Goal: Find specific page/section: Find specific page/section

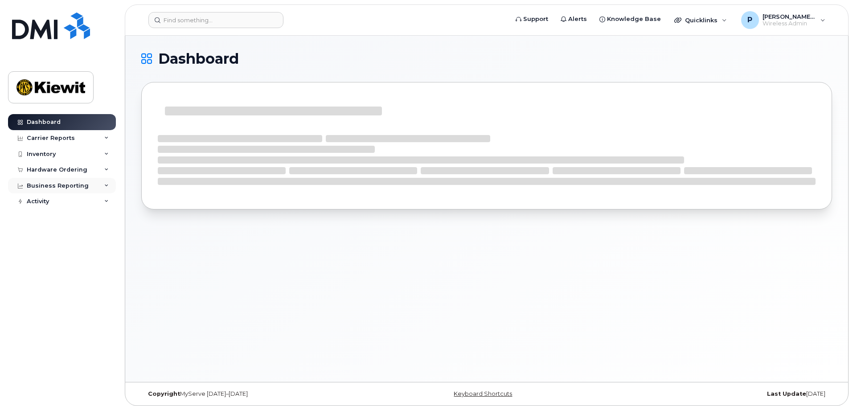
click at [80, 187] on div "Business Reporting" at bounding box center [58, 185] width 62 height 7
click at [82, 187] on div "Business Reporting" at bounding box center [58, 185] width 62 height 7
click at [83, 204] on div "Activity" at bounding box center [62, 201] width 108 height 16
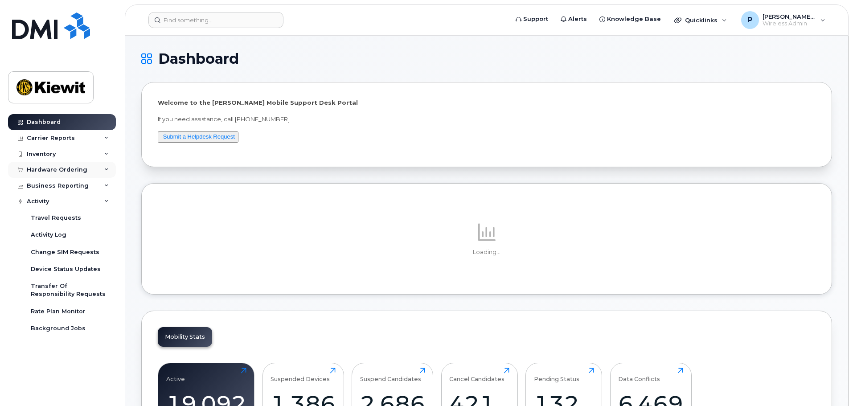
click at [69, 165] on div "Hardware Ordering" at bounding box center [62, 170] width 108 height 16
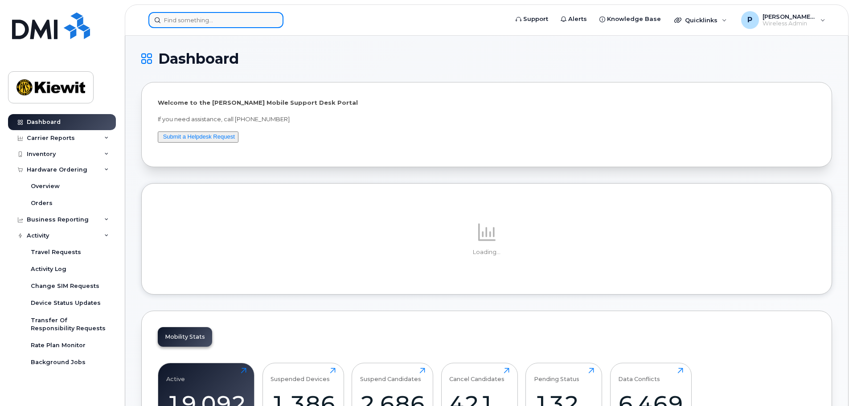
click at [179, 19] on input at bounding box center [215, 20] width 135 height 16
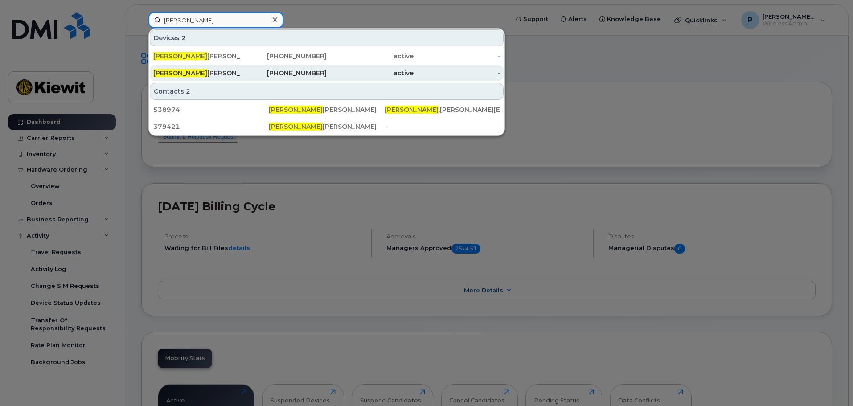
type input "[PERSON_NAME]"
click at [226, 72] on div "[PERSON_NAME]" at bounding box center [196, 73] width 87 height 9
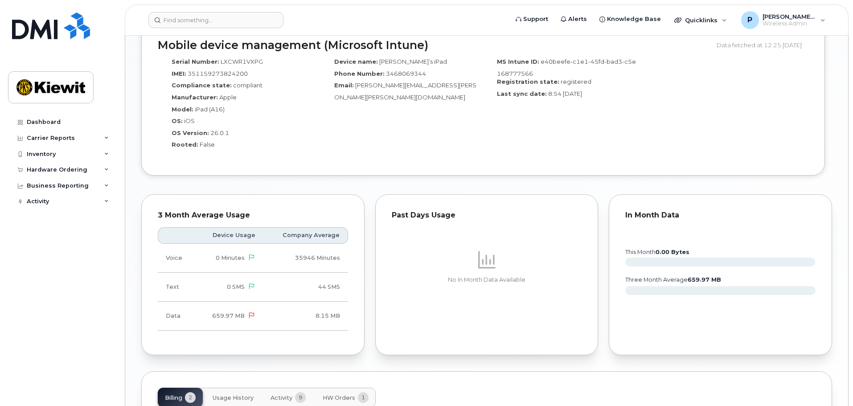
scroll to position [859, 0]
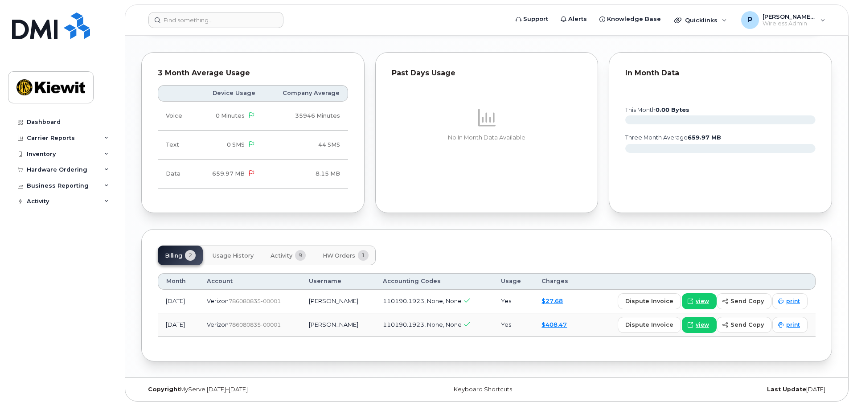
click at [283, 253] on span "Activity" at bounding box center [281, 255] width 22 height 7
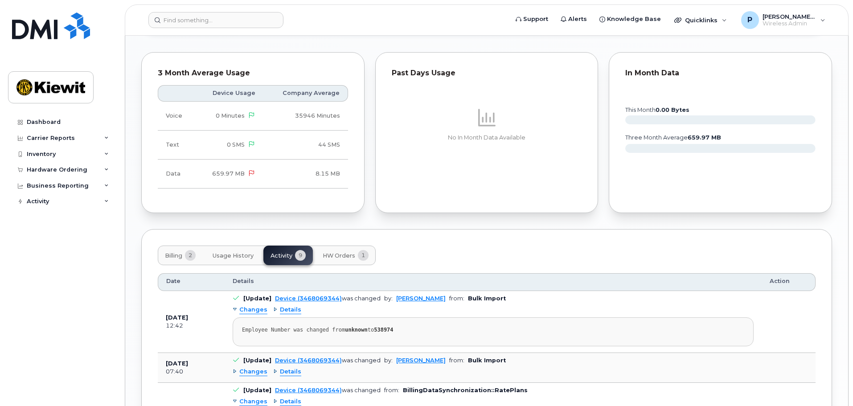
click at [348, 255] on span "HW Orders" at bounding box center [339, 255] width 33 height 7
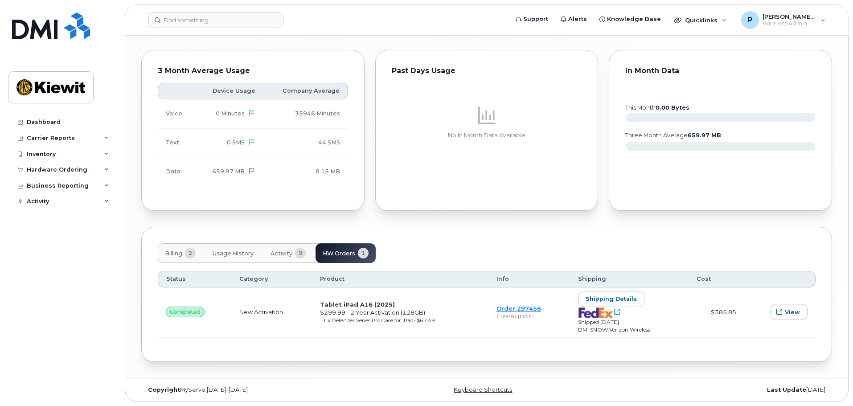
scroll to position [862, 0]
click at [289, 250] on span "Activity" at bounding box center [281, 252] width 22 height 7
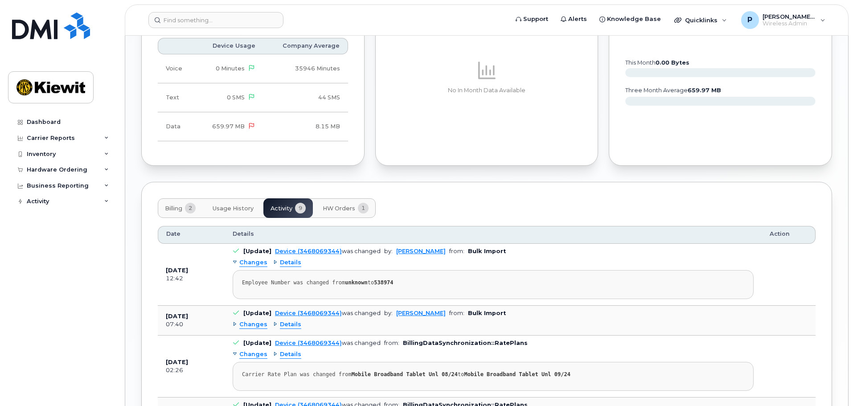
scroll to position [773, 0]
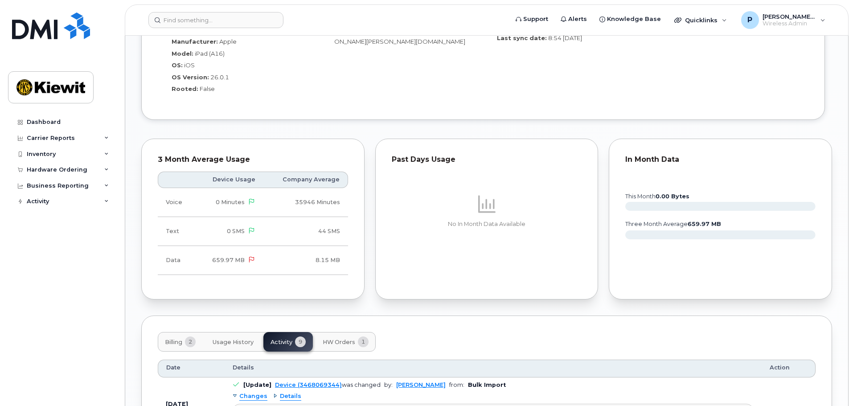
click at [341, 348] on button "HW Orders 1" at bounding box center [345, 342] width 60 height 20
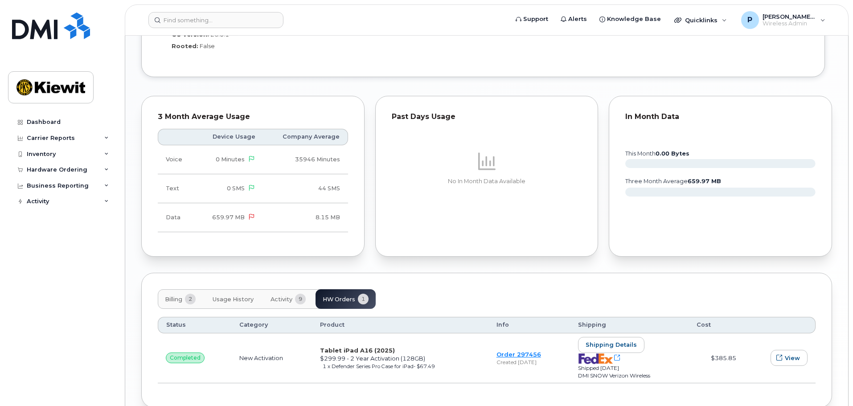
scroll to position [862, 0]
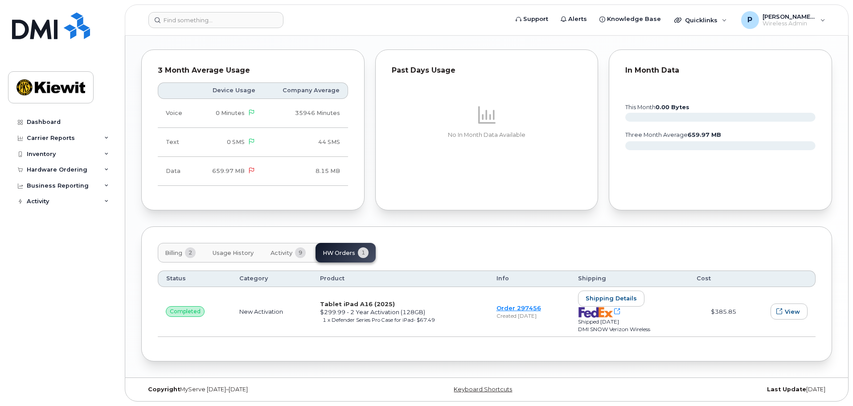
click at [179, 252] on span "Billing" at bounding box center [173, 252] width 17 height 7
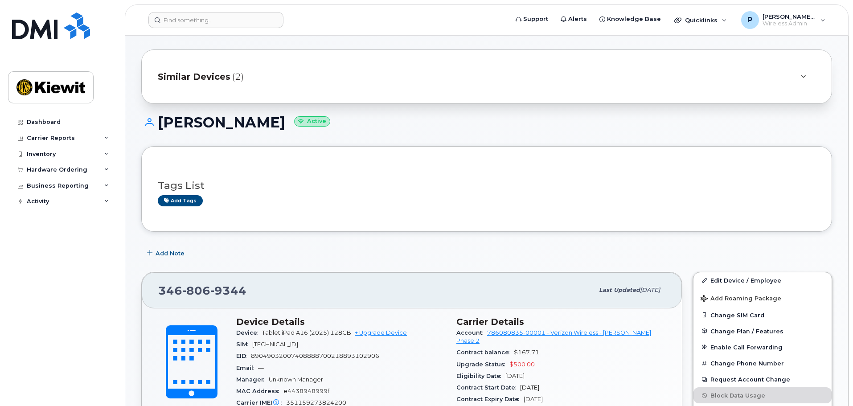
scroll to position [0, 0]
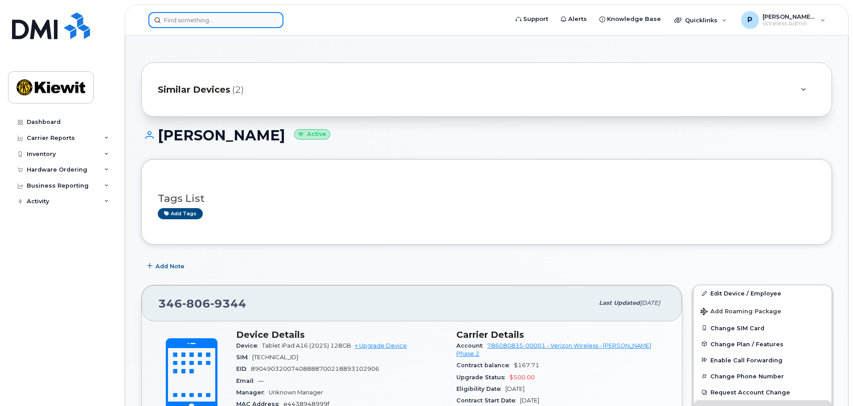
click at [229, 25] on input at bounding box center [215, 20] width 135 height 16
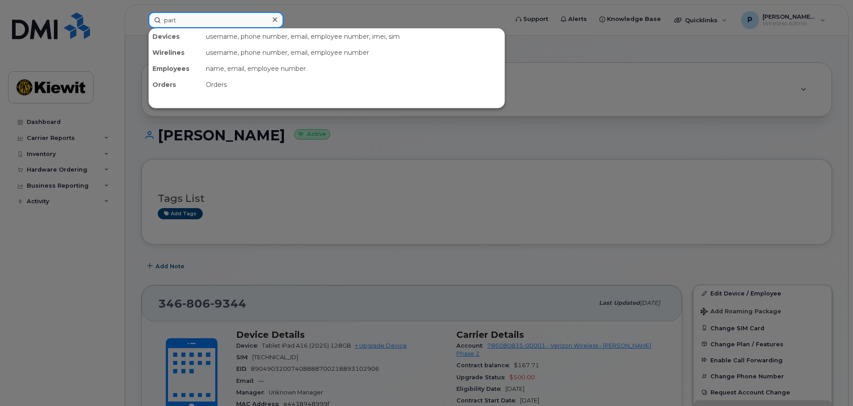
type input "parth"
